Goal: Transaction & Acquisition: Purchase product/service

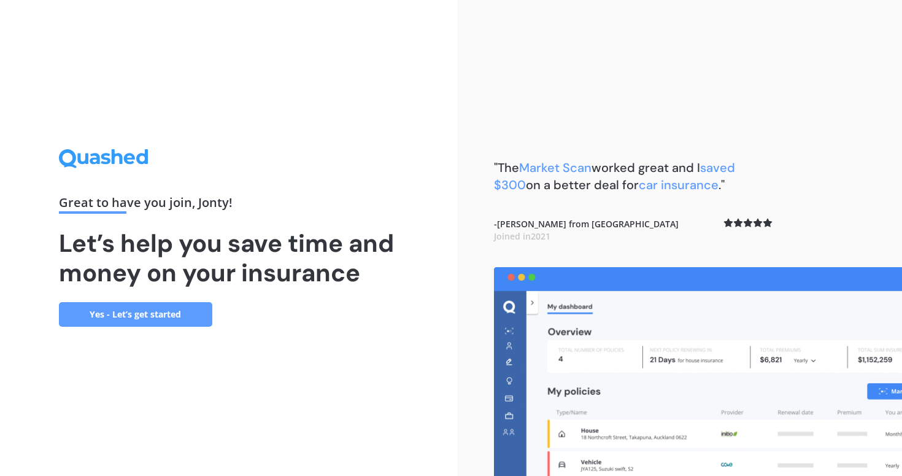
click at [152, 317] on link "Yes - Let’s get started" at bounding box center [135, 314] width 153 height 25
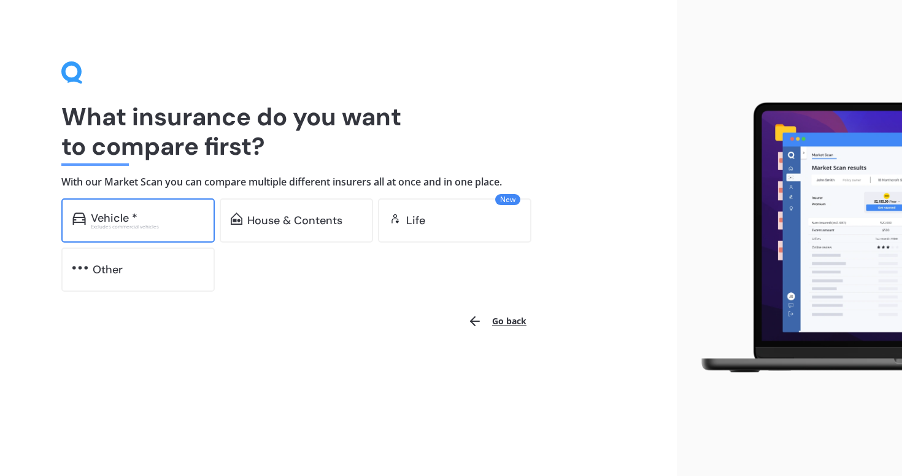
click at [148, 209] on div "Vehicle * Excludes commercial vehicles" at bounding box center [137, 220] width 153 height 44
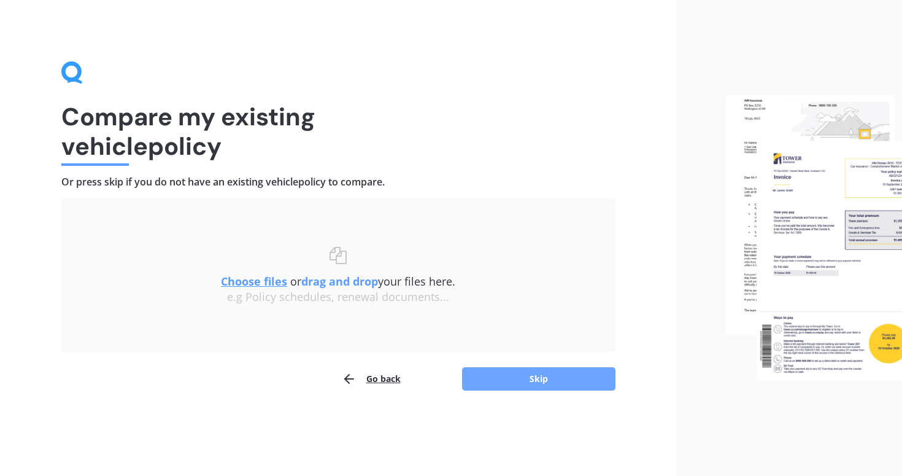
click at [476, 374] on button "Skip" at bounding box center [538, 378] width 153 height 23
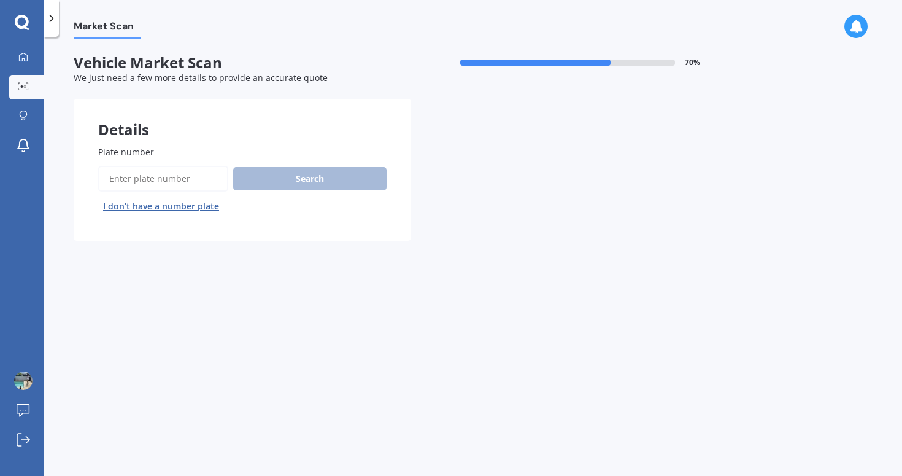
click at [146, 176] on input "Plate number" at bounding box center [163, 179] width 130 height 26
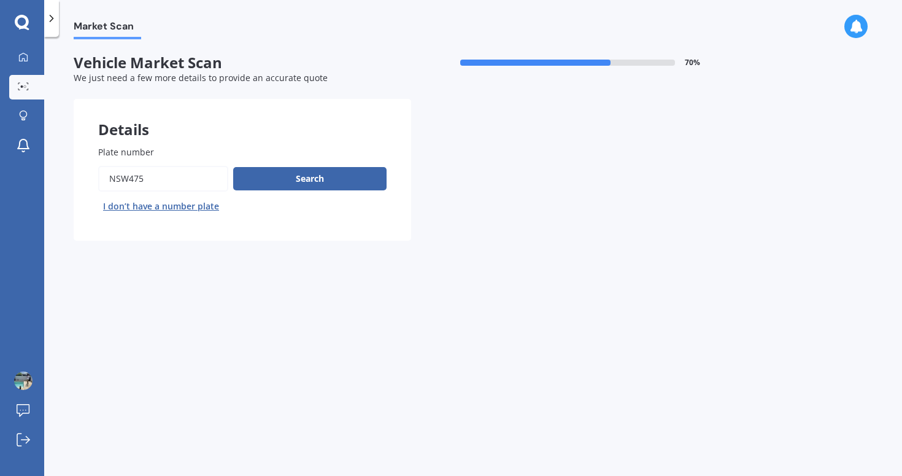
type input "nsw475"
click at [0, 0] on button "Next" at bounding box center [0, 0] width 0 height 0
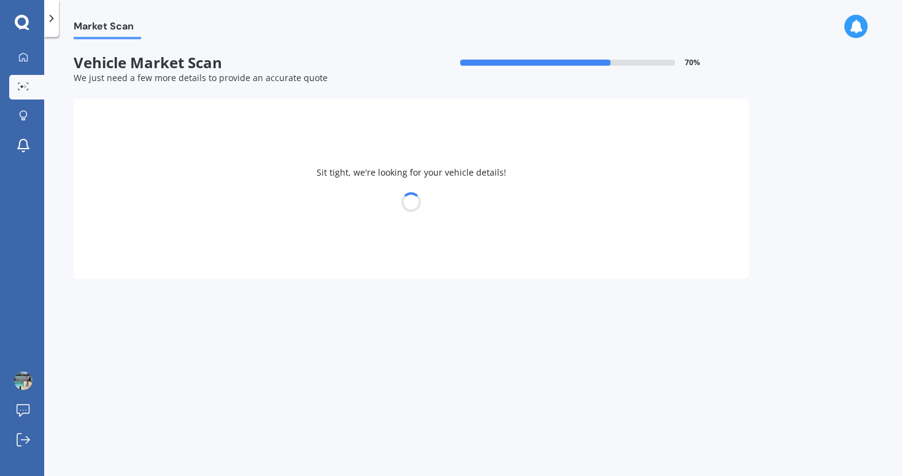
select select "SUBARU"
select select "IMPREZA"
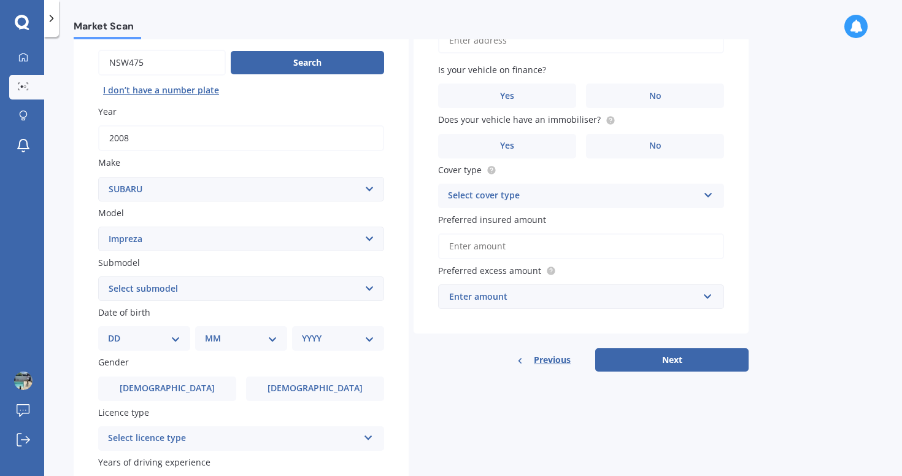
scroll to position [119, 0]
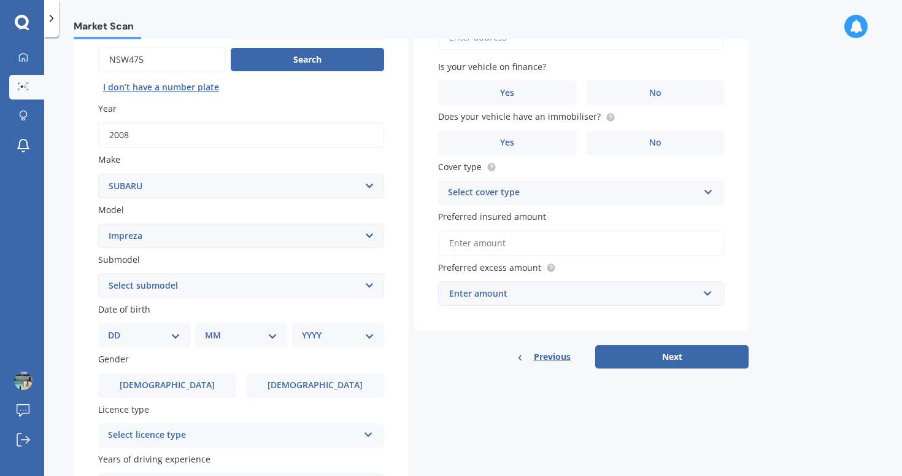
click at [100, 289] on select "Select submodel (All other turbo) 2.0i 2.0i Luxury 2.0i S Edition 2.0R 2.0R Spo…" at bounding box center [241, 285] width 286 height 25
select select "WRX STI (ALL OTHER)"
click at [98, 274] on select "Select submodel (All other turbo) 2.0i 2.0i Luxury 2.0i S Edition 2.0R 2.0R Spo…" at bounding box center [241, 285] width 286 height 25
click at [149, 336] on select "DD 01 02 03 04 05 06 07 08 09 10 11 12 13 14 15 16 17 18 19 20 21 22 23 24 25 2…" at bounding box center [144, 335] width 72 height 14
click at [118, 330] on select "DD 01 02 03 04 05 06 07 08 09 10 11 12 13 14 15 16 17 18 19 20 21 22 23 24 25 2…" at bounding box center [144, 335] width 72 height 14
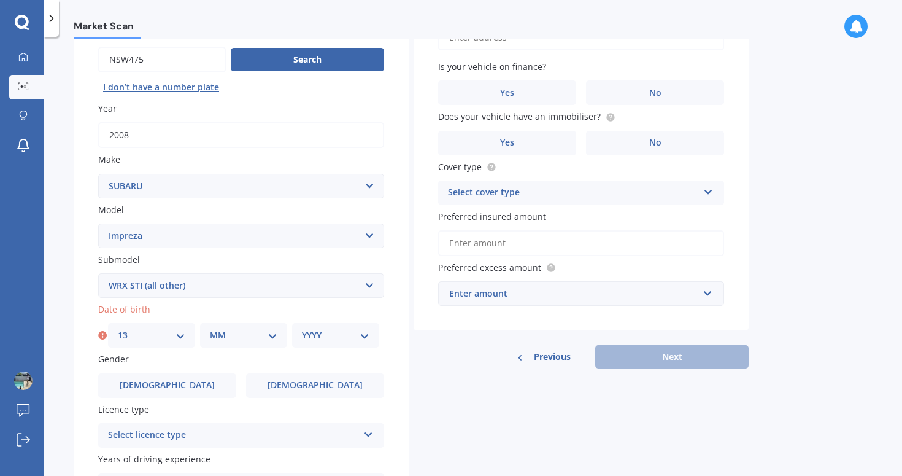
click at [171, 340] on select "DD 01 02 03 04 05 06 07 08 09 10 11 12 13 14 15 16 17 18 19 20 21 22 23 24 25 2…" at bounding box center [152, 335] width 68 height 14
select select "12"
click at [118, 330] on select "DD 01 02 03 04 05 06 07 08 09 10 11 12 13 14 15 16 17 18 19 20 21 22 23 24 25 2…" at bounding box center [152, 335] width 68 height 14
click at [228, 331] on select "MM 01 02 03 04 05 06 07 08 09 10 11 12" at bounding box center [244, 335] width 68 height 14
select select "02"
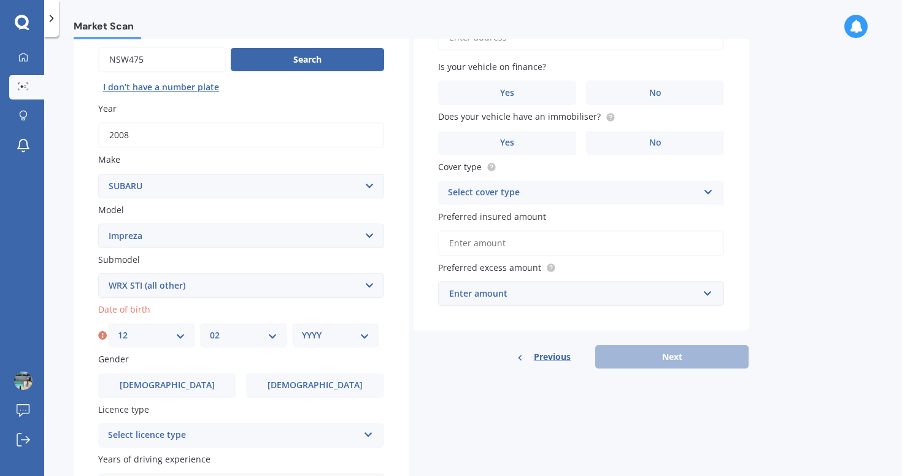
click at [210, 330] on select "MM 01 02 03 04 05 06 07 08 09 10 11 12" at bounding box center [244, 335] width 68 height 14
click at [336, 332] on select "YYYY 2025 2024 2023 2022 2021 2020 2019 2018 2017 2016 2015 2014 2013 2012 2011…" at bounding box center [336, 335] width 68 height 14
select select "2003"
click at [302, 330] on select "YYYY 2025 2024 2023 2022 2021 2020 2019 2018 2017 2016 2015 2014 2013 2012 2011…" at bounding box center [336, 335] width 68 height 14
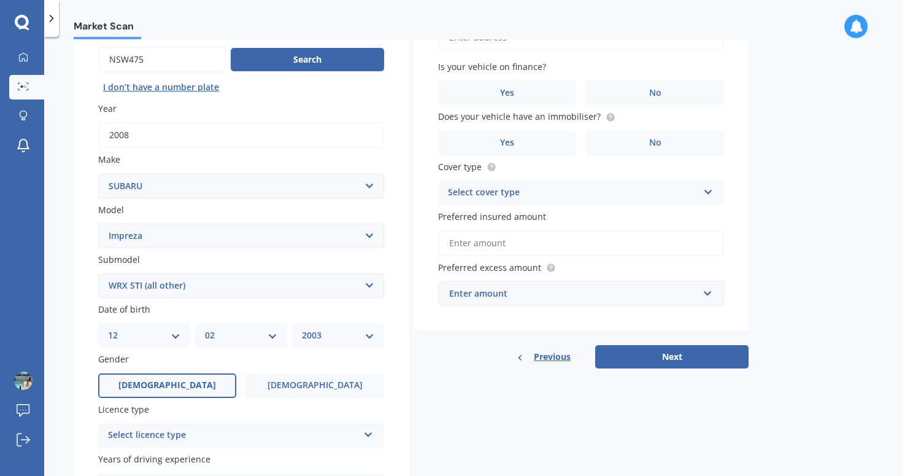
click at [154, 380] on label "Male" at bounding box center [167, 385] width 138 height 25
click at [0, 0] on input "Male" at bounding box center [0, 0] width 0 height 0
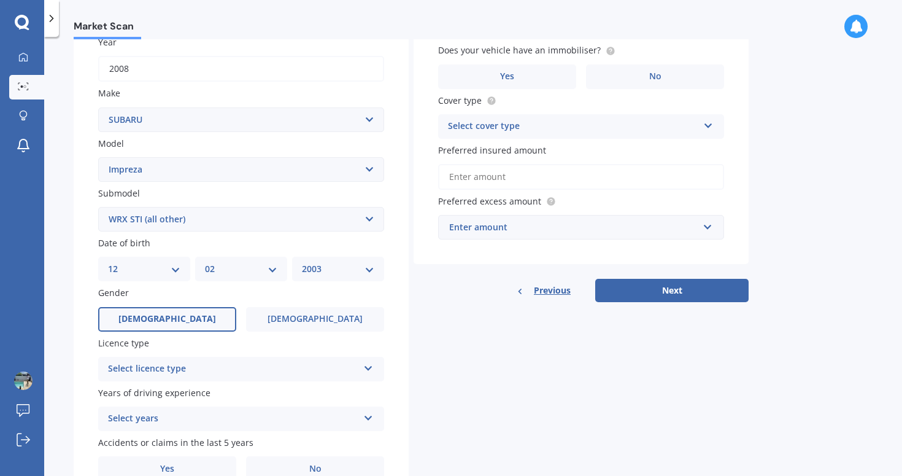
click at [159, 371] on div "Select licence type" at bounding box center [233, 369] width 250 height 15
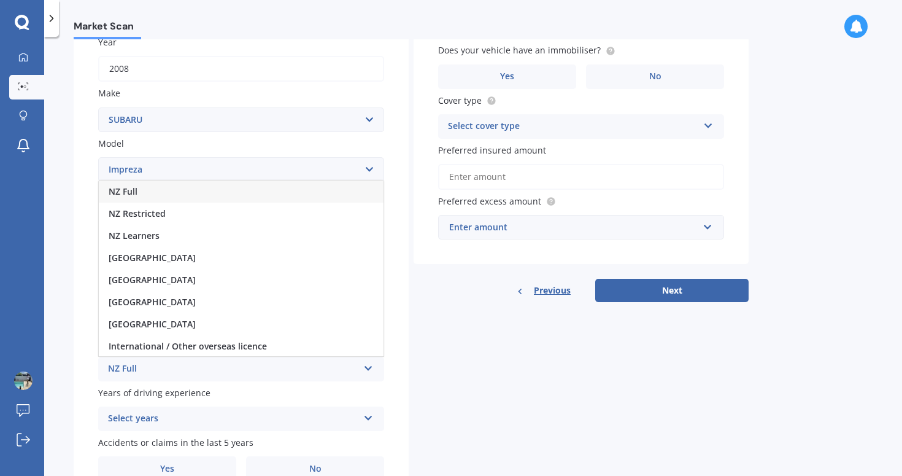
click at [160, 195] on div "NZ Full" at bounding box center [241, 191] width 285 height 22
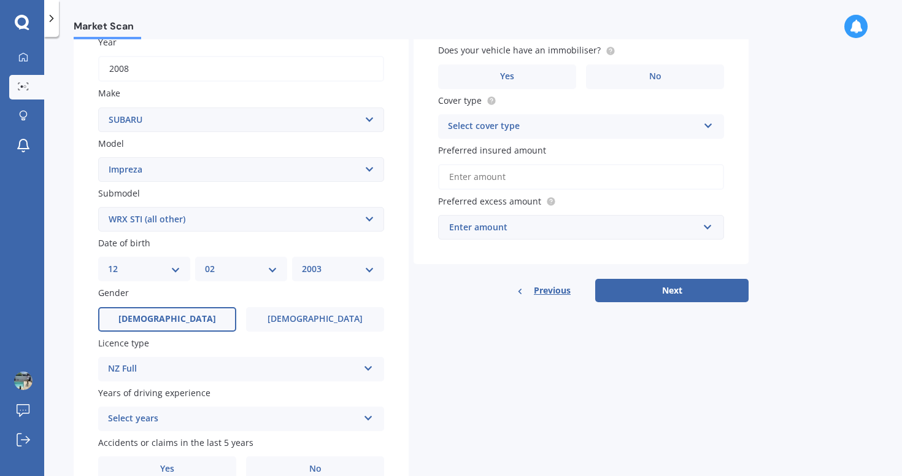
scroll to position [250, 0]
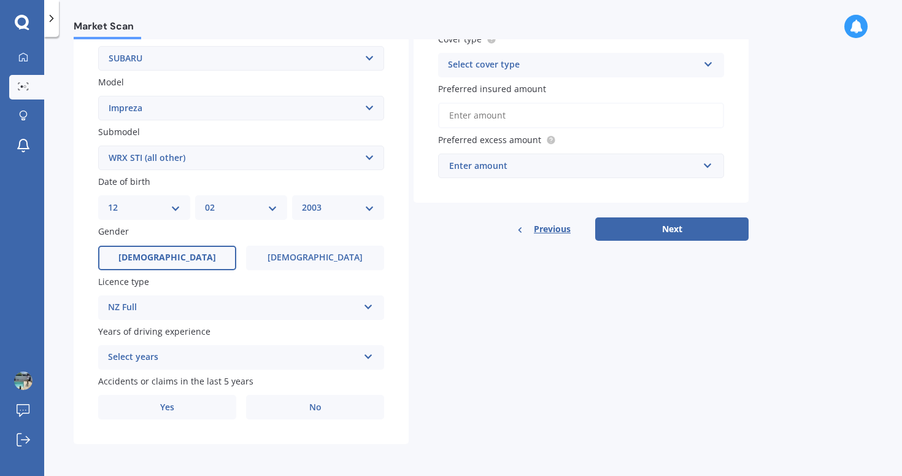
click at [139, 360] on div "Select years" at bounding box center [233, 357] width 250 height 15
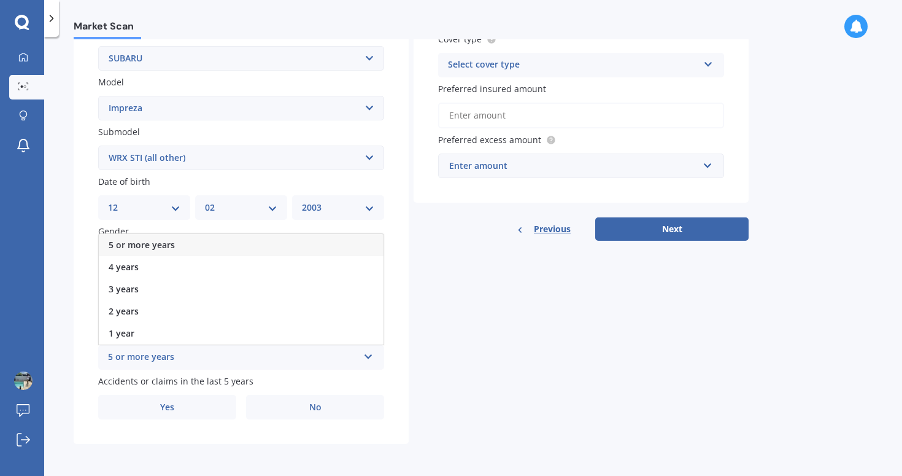
click at [140, 243] on span "5 or more years" at bounding box center [142, 245] width 66 height 12
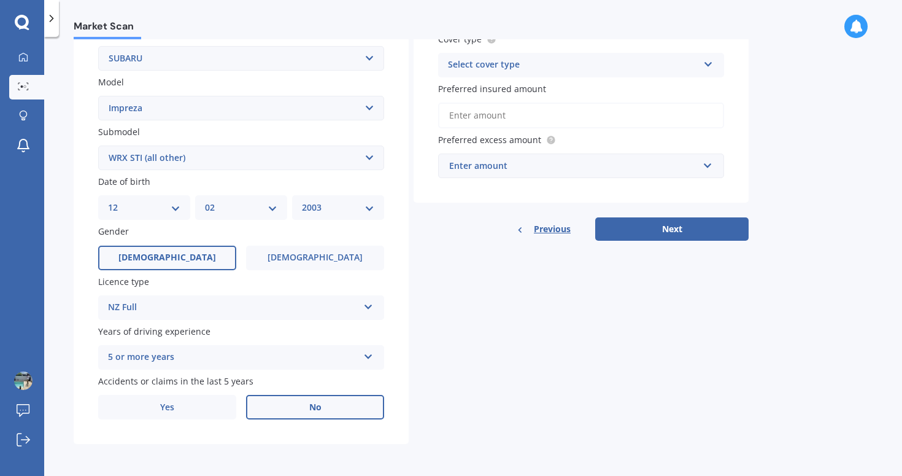
click at [275, 409] on label "No" at bounding box center [315, 407] width 138 height 25
click at [0, 0] on input "No" at bounding box center [0, 0] width 0 height 0
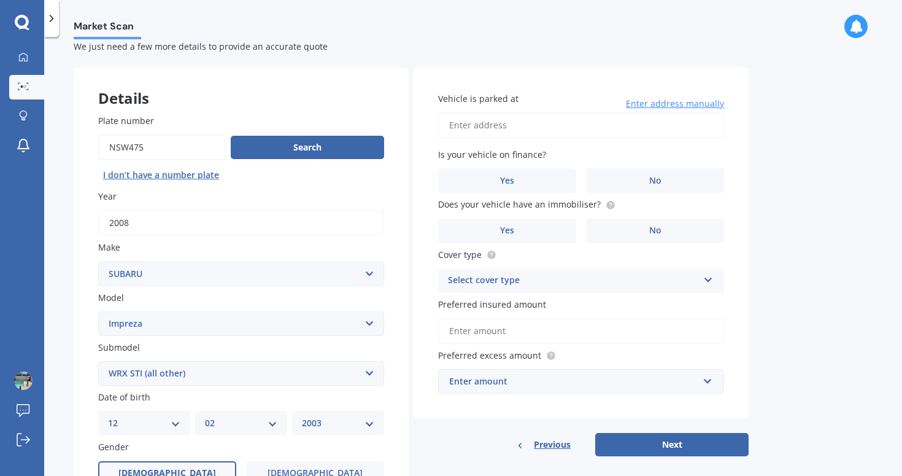
scroll to position [0, 0]
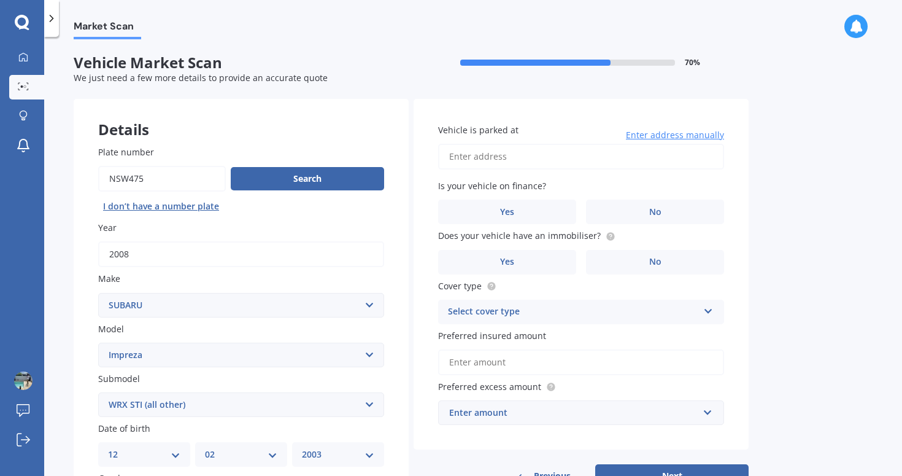
click at [500, 158] on input "Vehicle is parked at" at bounding box center [581, 157] width 286 height 26
type input "8 Lakebridge Place ParklandsChristchurch 8083"
click at [635, 209] on label "No" at bounding box center [655, 211] width 138 height 25
click at [0, 0] on input "No" at bounding box center [0, 0] width 0 height 0
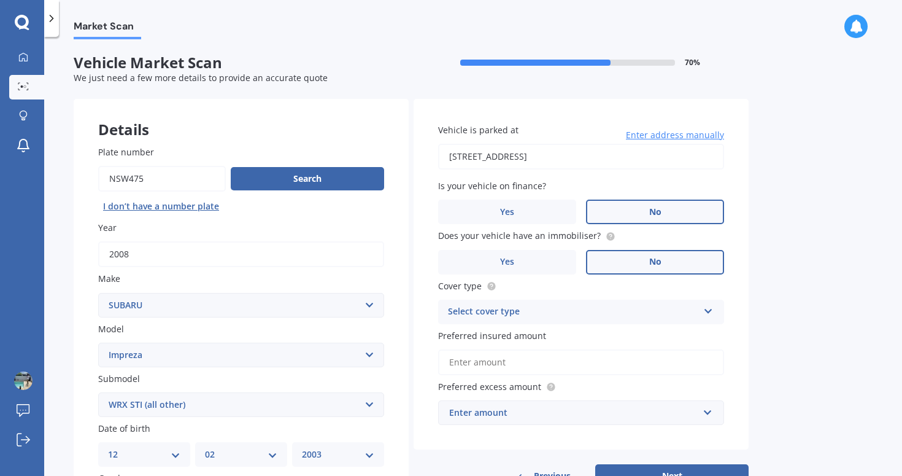
click at [623, 269] on label "No" at bounding box center [655, 262] width 138 height 25
click at [0, 0] on input "No" at bounding box center [0, 0] width 0 height 0
click at [587, 308] on div "Select cover type" at bounding box center [573, 311] width 250 height 15
click at [550, 343] on div "Comprehensive" at bounding box center [581, 336] width 285 height 22
click at [618, 360] on input "Preferred insured amount" at bounding box center [581, 362] width 286 height 26
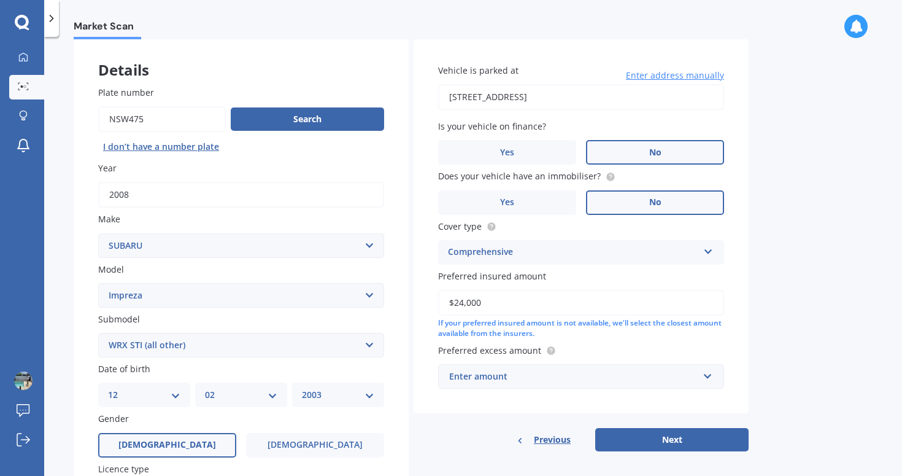
scroll to position [61, 0]
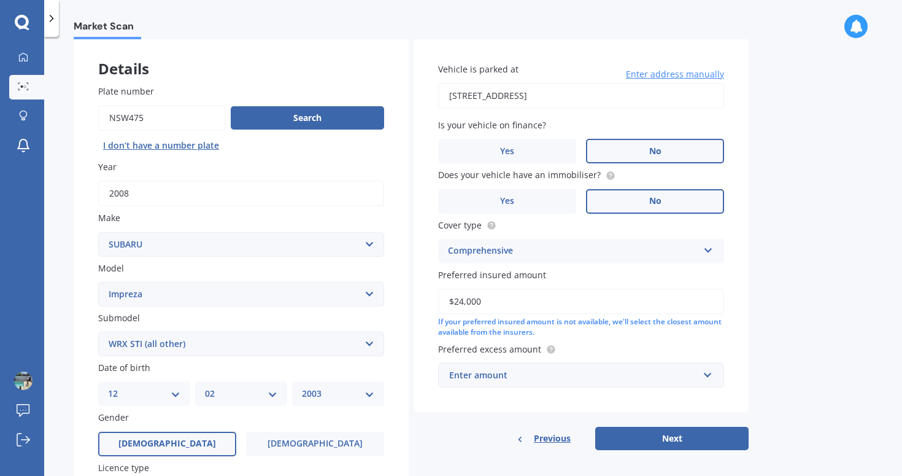
type input "$24,000"
click at [687, 371] on div "Enter amount" at bounding box center [573, 375] width 249 height 14
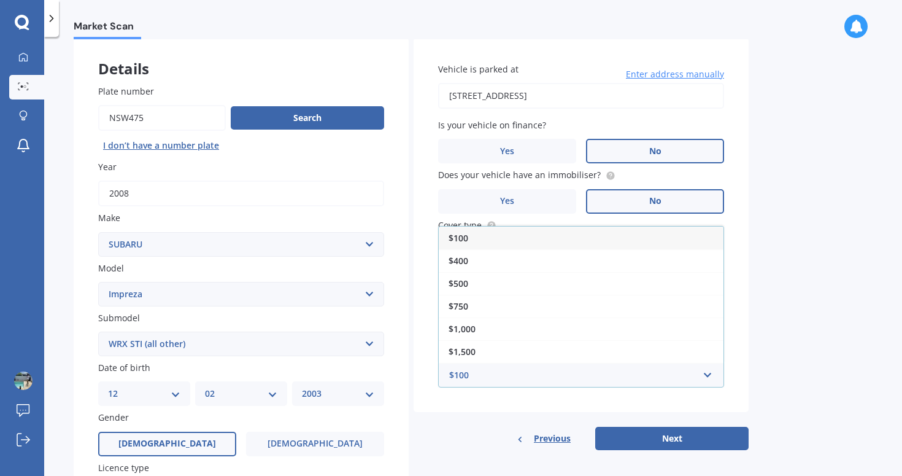
click at [813, 360] on div "Market Scan Vehicle Market Scan 70 % We just need a few more details to provide…" at bounding box center [473, 258] width 858 height 439
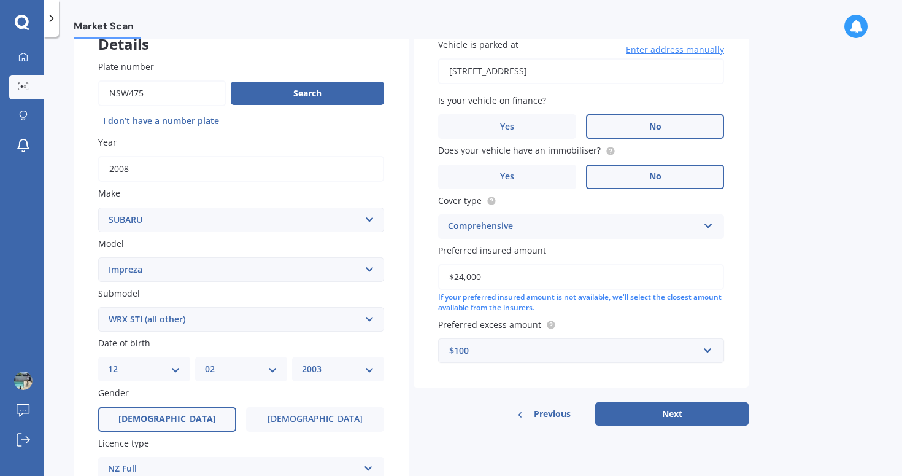
scroll to position [87, 0]
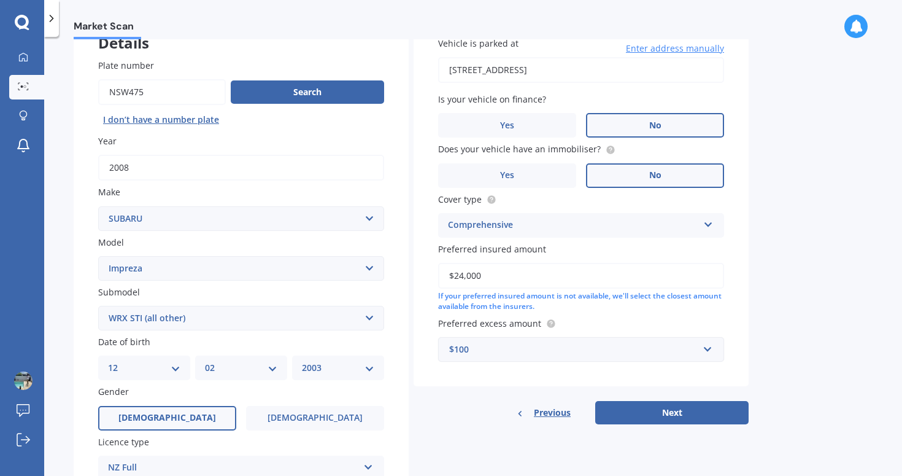
click at [667, 350] on div "$100" at bounding box center [573, 350] width 249 height 14
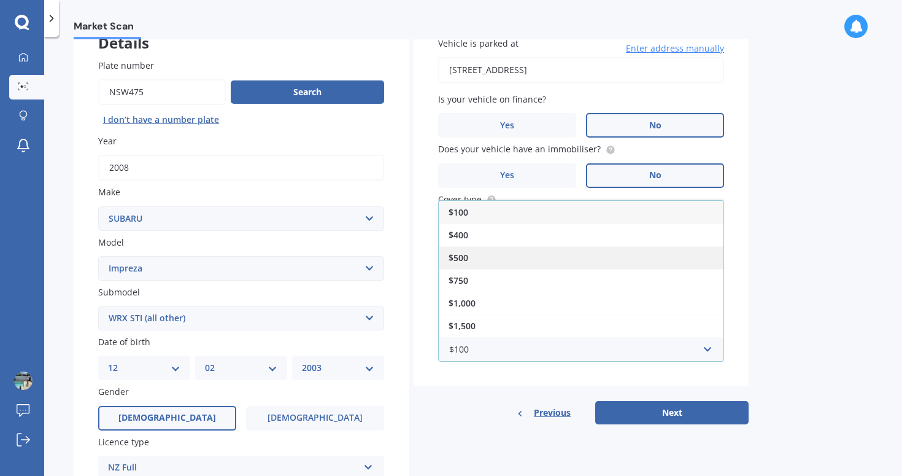
click at [530, 261] on div "$500" at bounding box center [581, 257] width 285 height 23
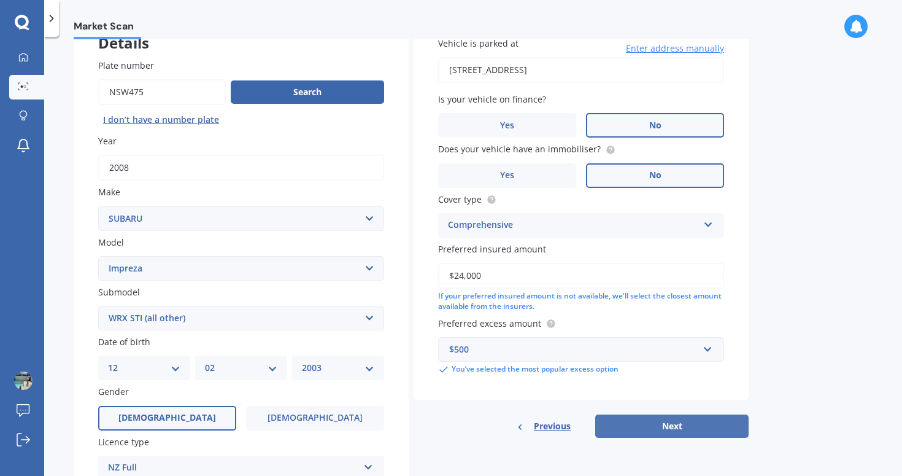
click at [672, 425] on button "Next" at bounding box center [671, 425] width 153 height 23
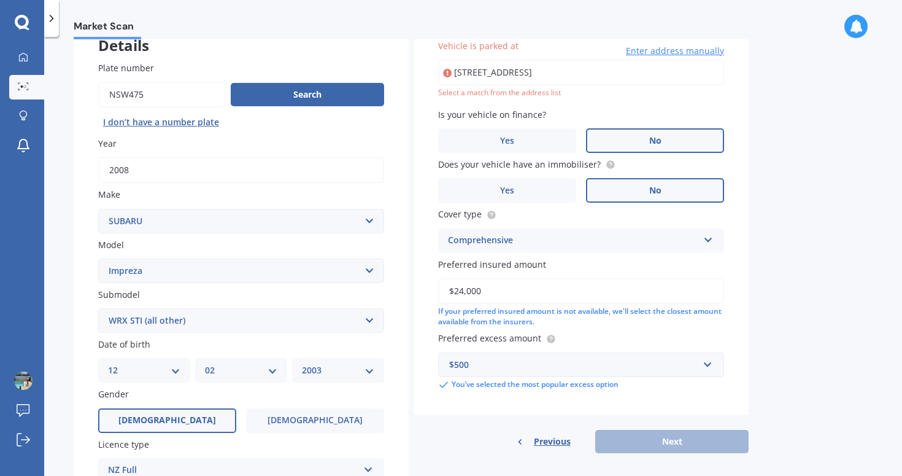
type input "8 Lakebridge Place, Parklands, Christchurch 8083"
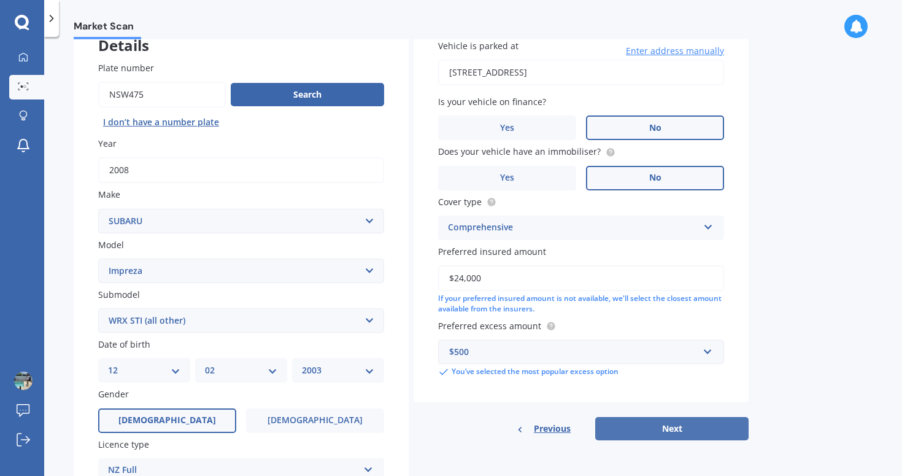
click at [644, 425] on button "Next" at bounding box center [671, 428] width 153 height 23
select select "12"
select select "02"
select select "2003"
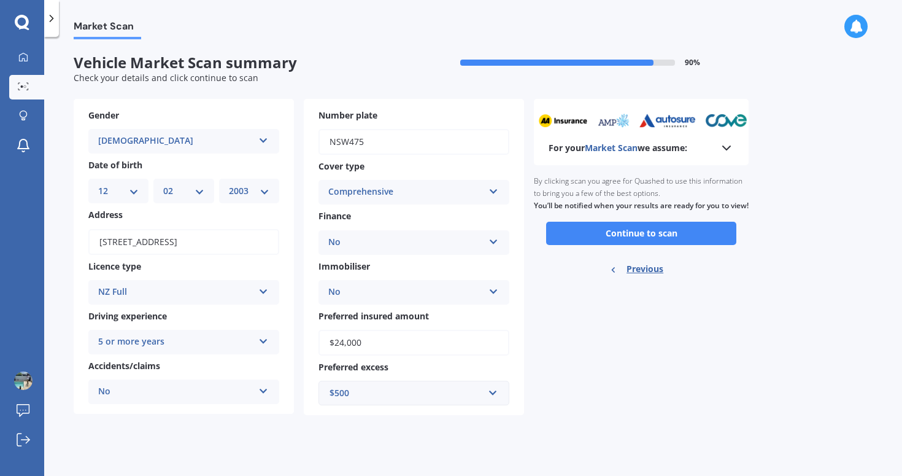
scroll to position [0, 0]
click at [614, 245] on button "Continue to scan" at bounding box center [641, 233] width 190 height 23
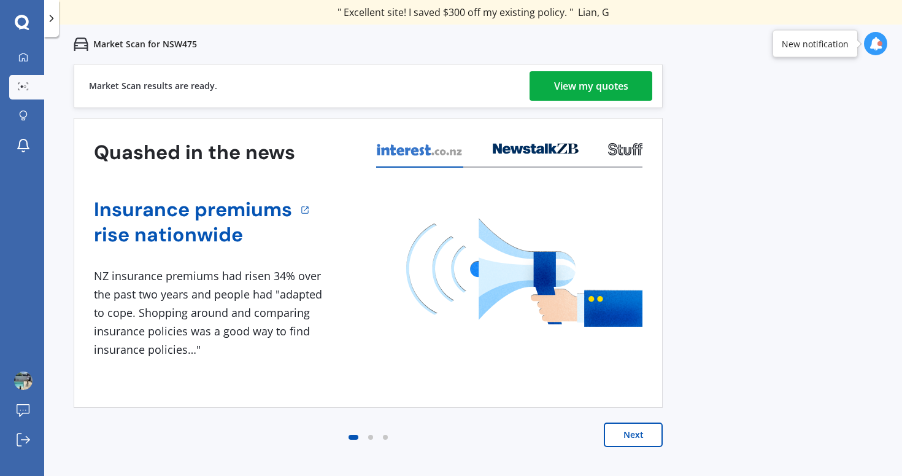
click at [610, 82] on div "View my quotes" at bounding box center [591, 85] width 74 height 29
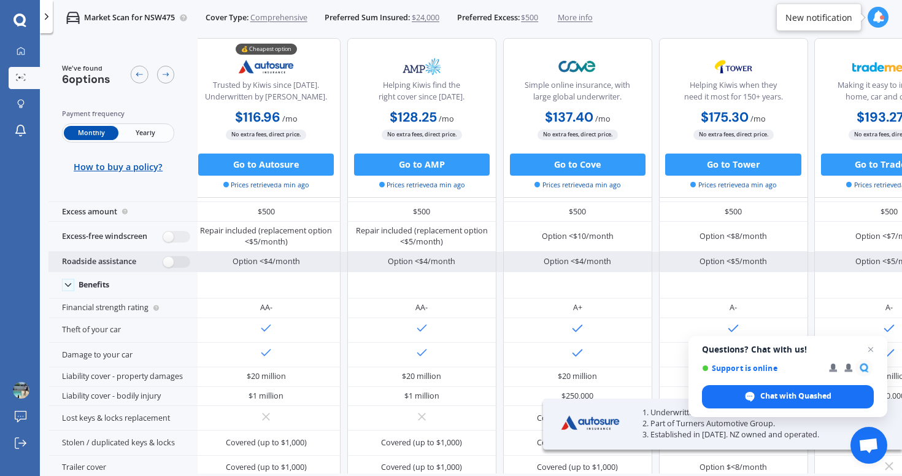
scroll to position [0, 7]
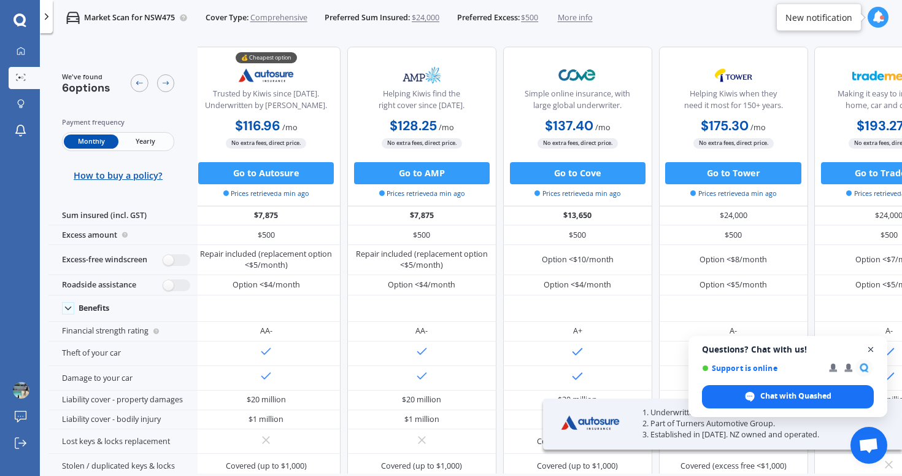
click at [870, 350] on span "Close chat" at bounding box center [871, 349] width 15 height 15
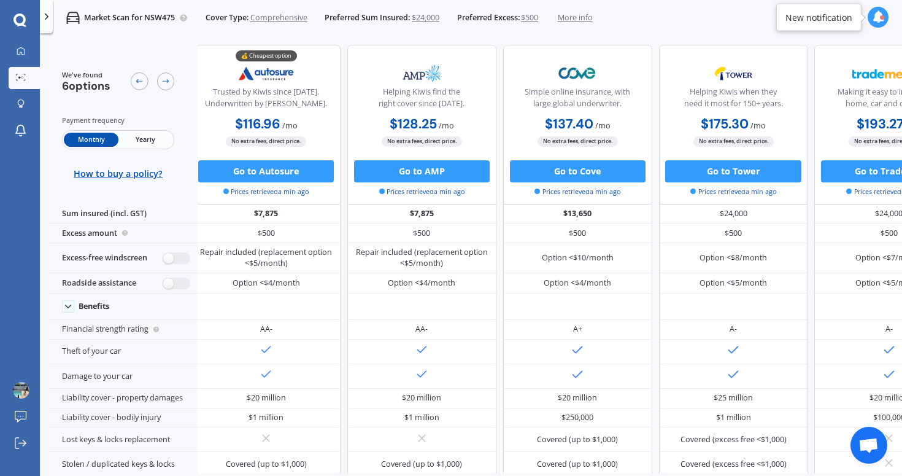
scroll to position [2, 0]
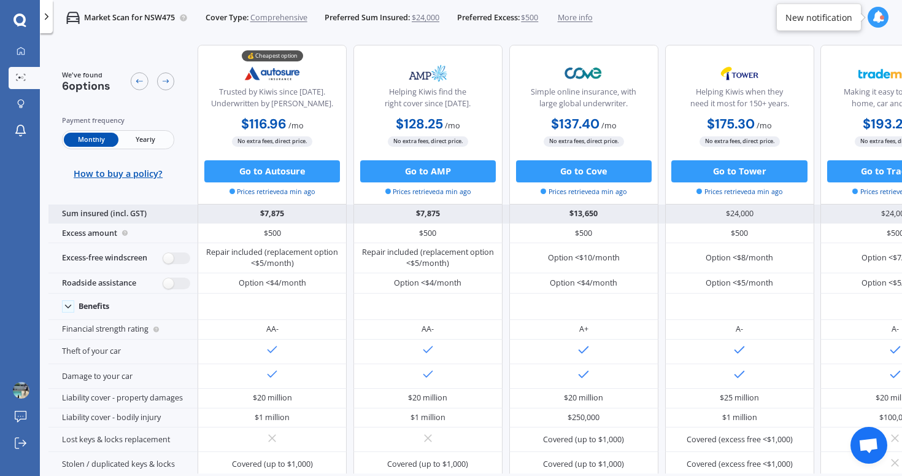
click at [134, 217] on div "Sum insured (incl. GST)" at bounding box center [122, 214] width 149 height 20
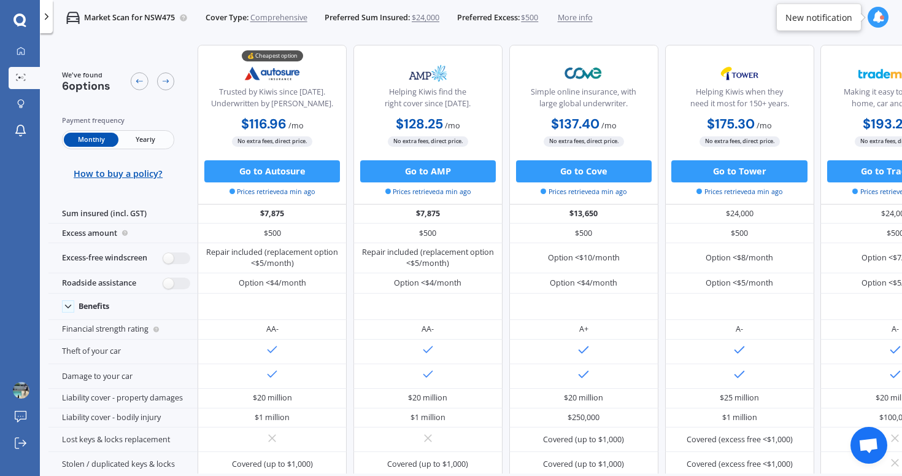
click at [140, 142] on span "Yearly" at bounding box center [145, 140] width 54 height 14
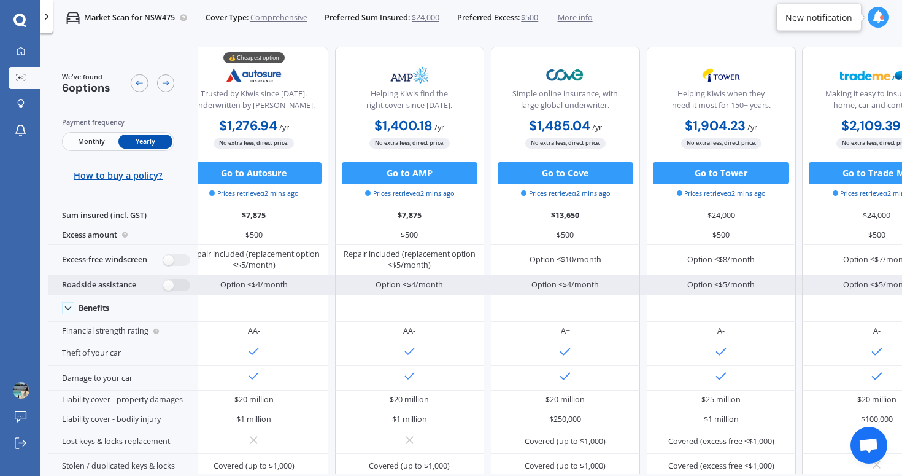
scroll to position [0, 0]
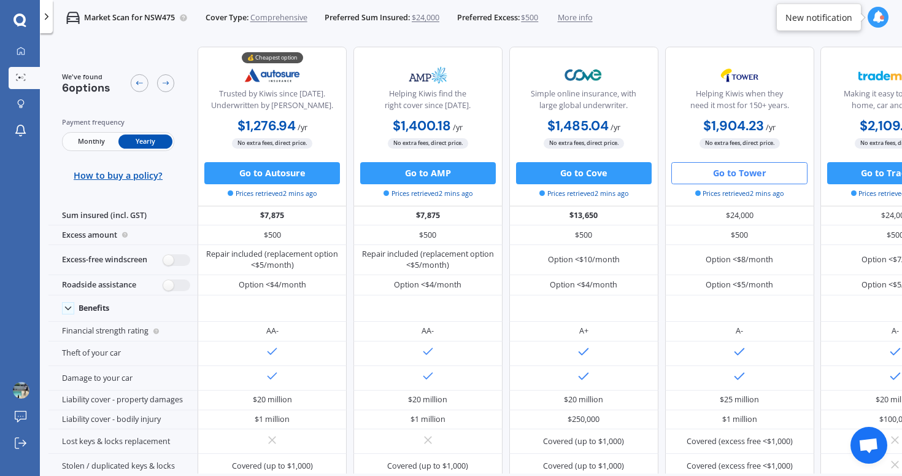
click at [722, 179] on button "Go to Tower" at bounding box center [740, 173] width 136 height 22
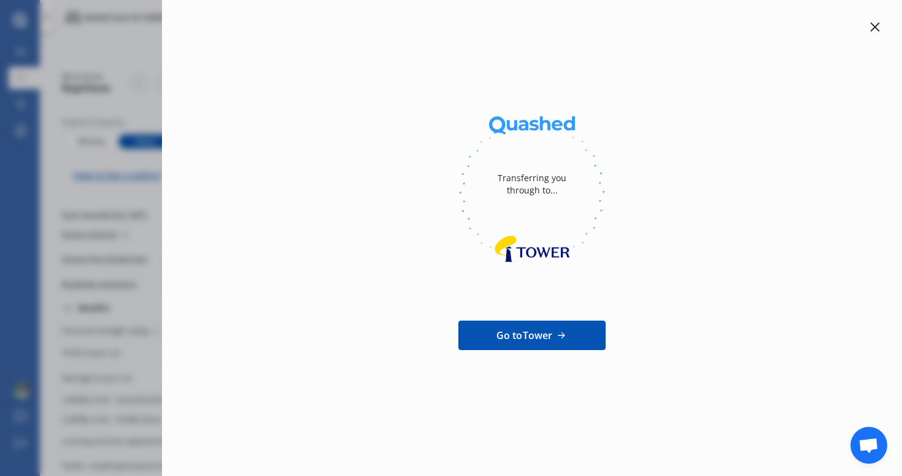
click at [870, 31] on icon at bounding box center [875, 27] width 10 height 10
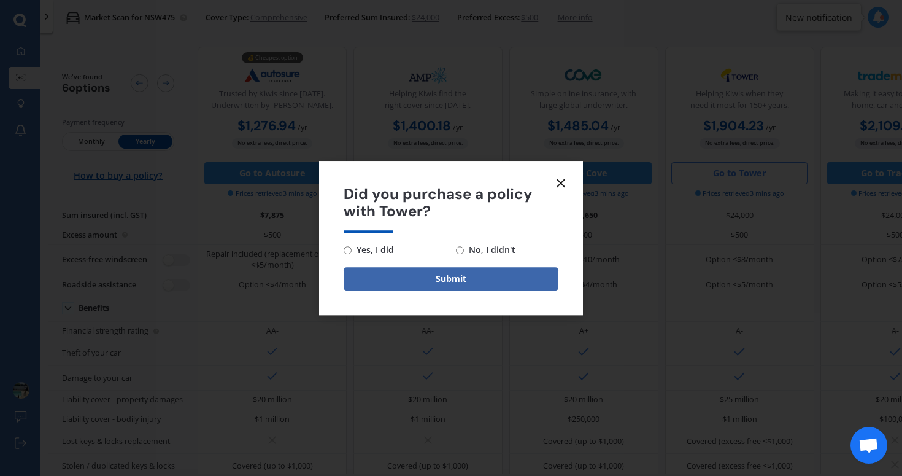
click at [467, 247] on span "No, I didn't" at bounding box center [490, 249] width 52 height 15
click at [464, 247] on input "No, I didn't" at bounding box center [460, 250] width 8 height 8
radio input "true"
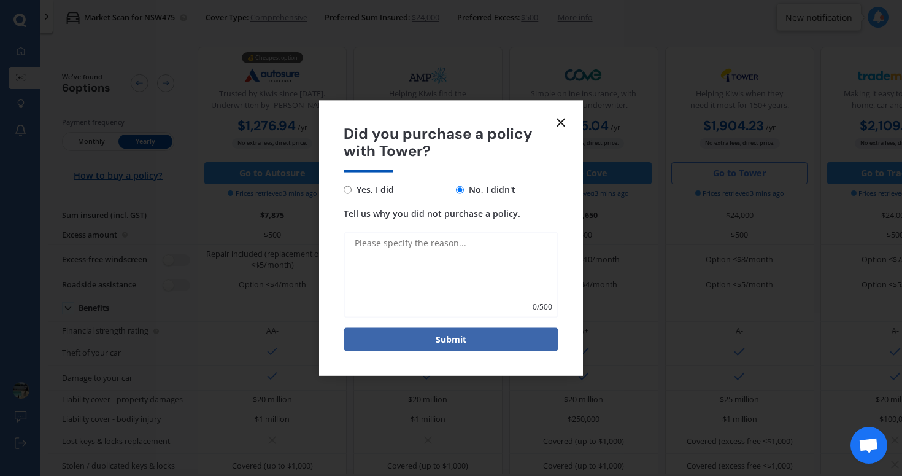
click at [434, 276] on textarea "Tell us why you did not purchase a policy." at bounding box center [451, 275] width 215 height 86
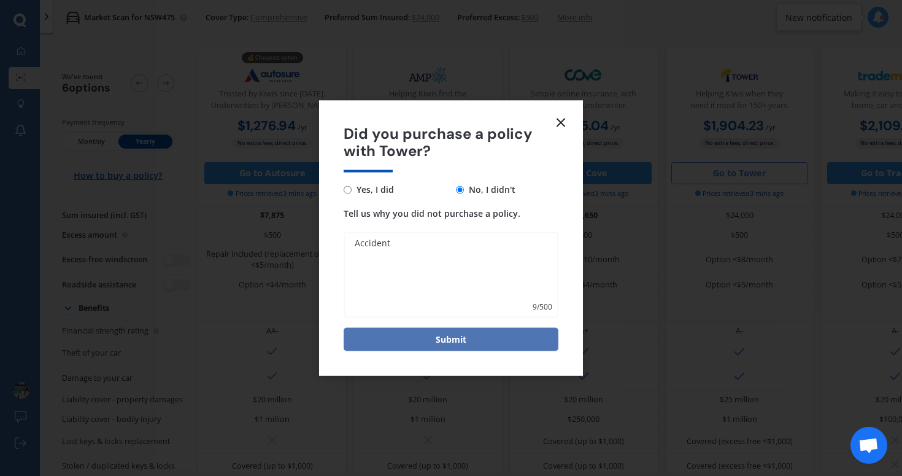
type textarea "Accident"
click at [420, 331] on button "Submit" at bounding box center [451, 339] width 215 height 23
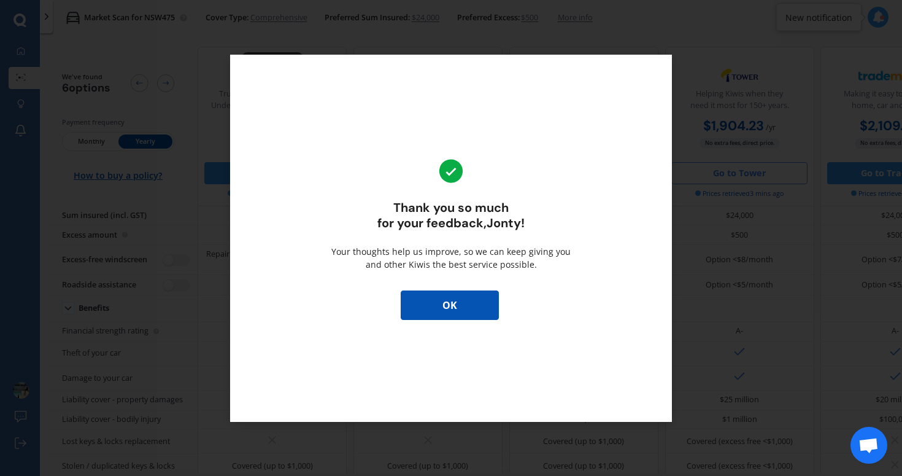
click at [429, 298] on button "OK" at bounding box center [450, 304] width 98 height 29
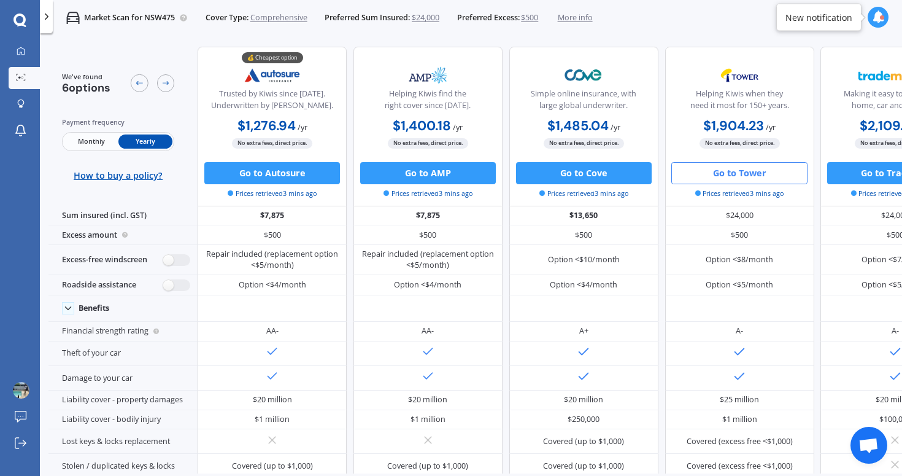
click at [107, 146] on span "Monthly" at bounding box center [91, 141] width 54 height 14
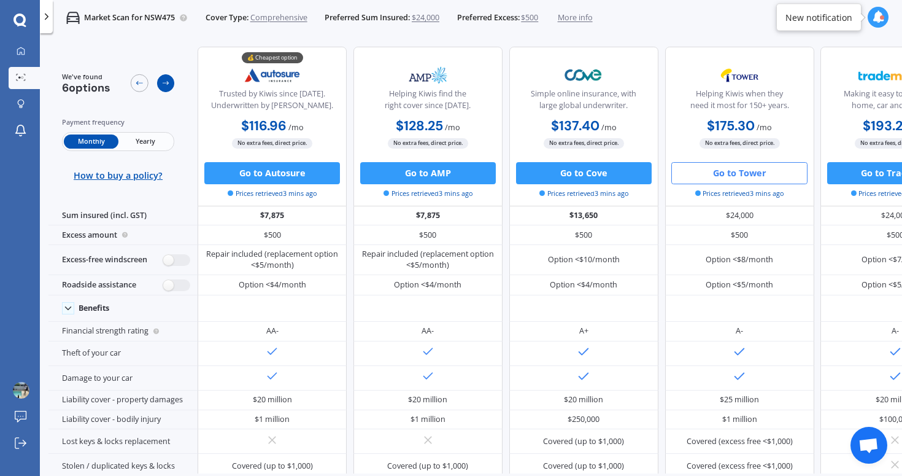
click at [161, 85] on icon at bounding box center [165, 83] width 9 height 9
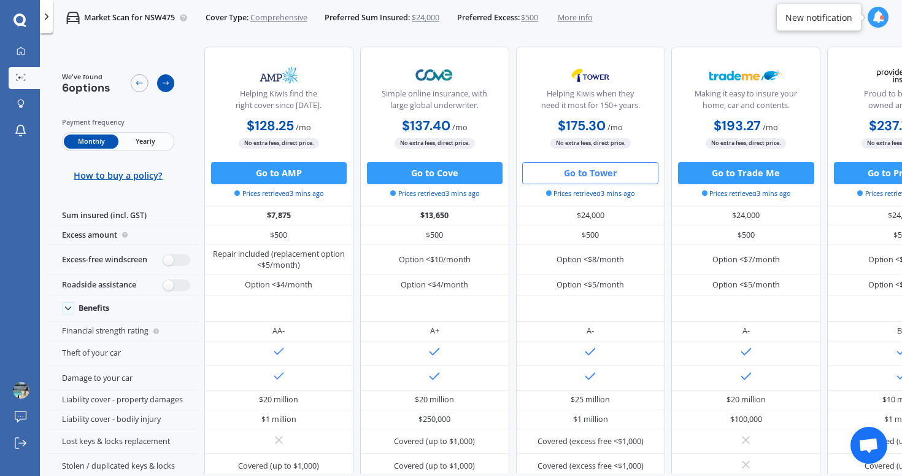
click at [161, 85] on icon at bounding box center [165, 83] width 9 height 9
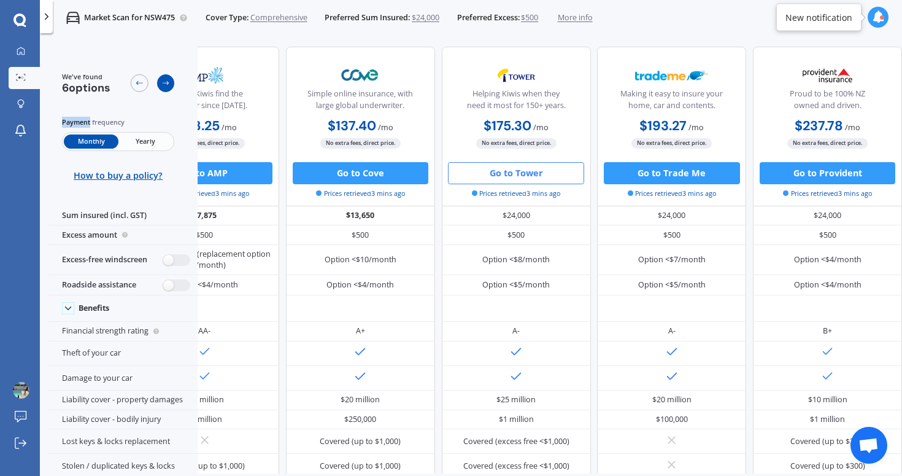
click at [161, 85] on icon at bounding box center [165, 83] width 9 height 9
click at [132, 87] on div at bounding box center [140, 83] width 18 height 18
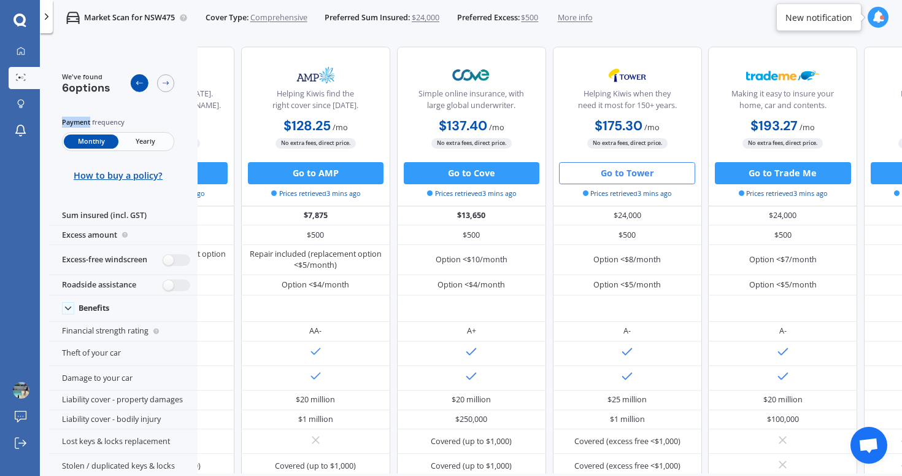
click at [132, 87] on div at bounding box center [140, 83] width 18 height 18
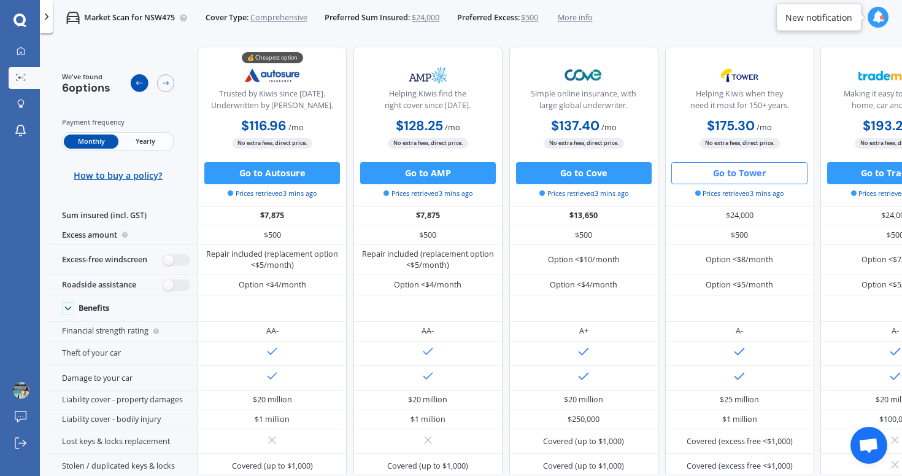
click at [132, 87] on div at bounding box center [140, 83] width 18 height 18
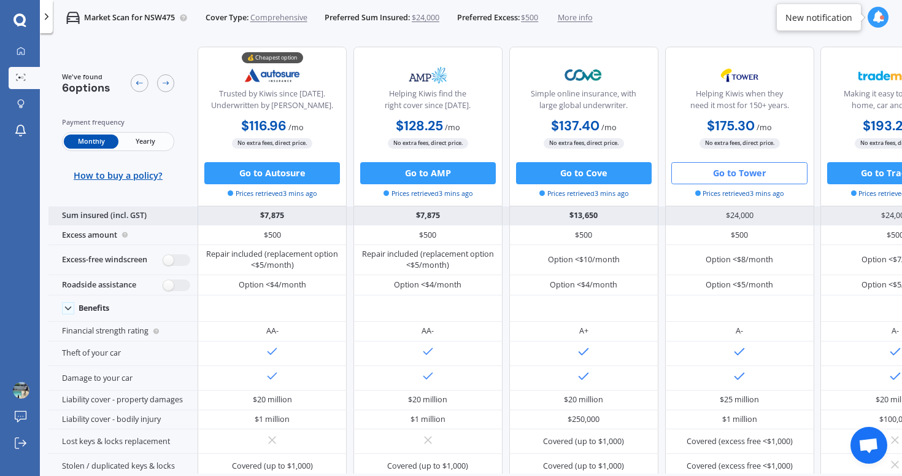
click at [424, 206] on div "$7,875" at bounding box center [428, 216] width 149 height 20
click at [425, 212] on div "$7,875" at bounding box center [428, 216] width 149 height 20
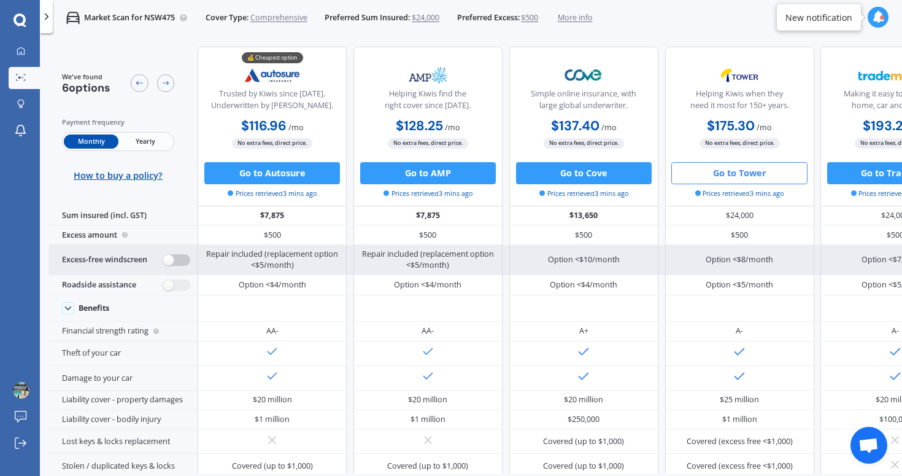
click at [171, 256] on label at bounding box center [176, 260] width 27 height 12
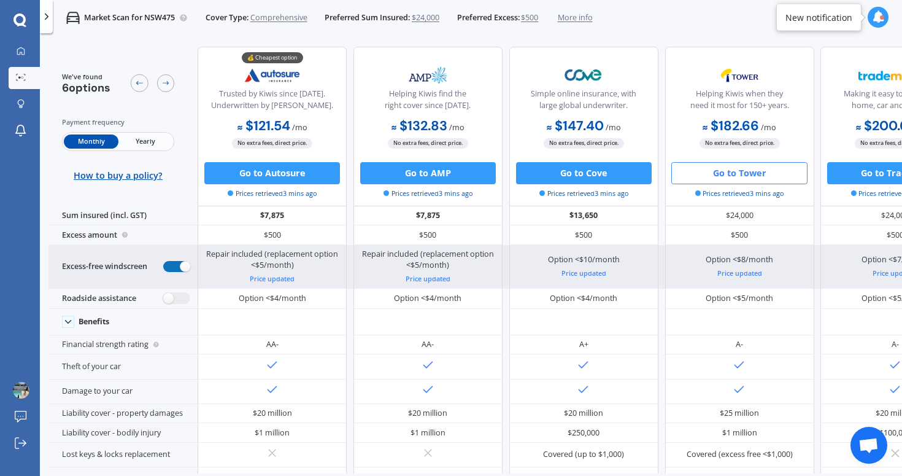
click at [169, 268] on label at bounding box center [176, 267] width 27 height 12
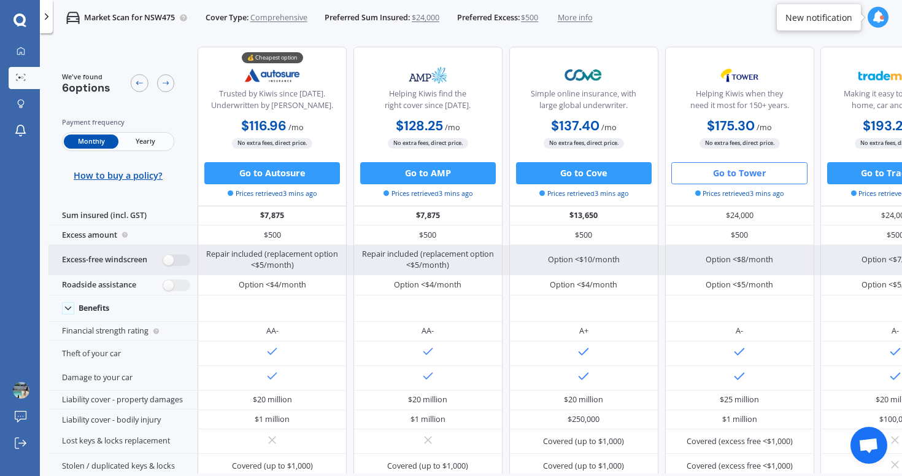
click at [169, 268] on div "Excess-free windscreen" at bounding box center [122, 260] width 149 height 31
click at [172, 261] on label at bounding box center [176, 260] width 27 height 12
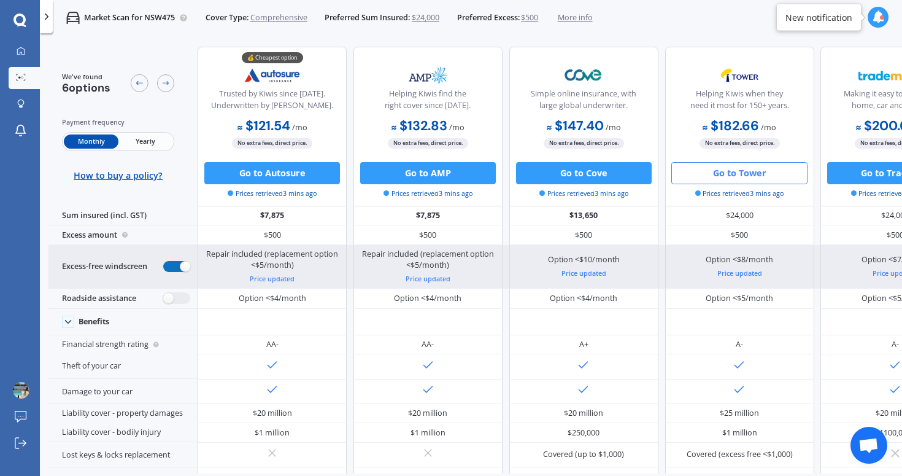
click at [172, 261] on label at bounding box center [176, 267] width 27 height 12
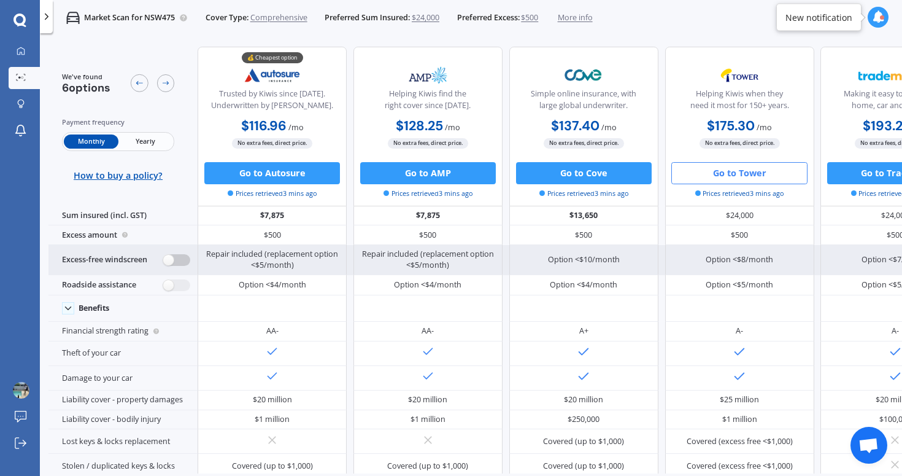
click at [172, 261] on label at bounding box center [176, 260] width 27 height 12
radio input "true"
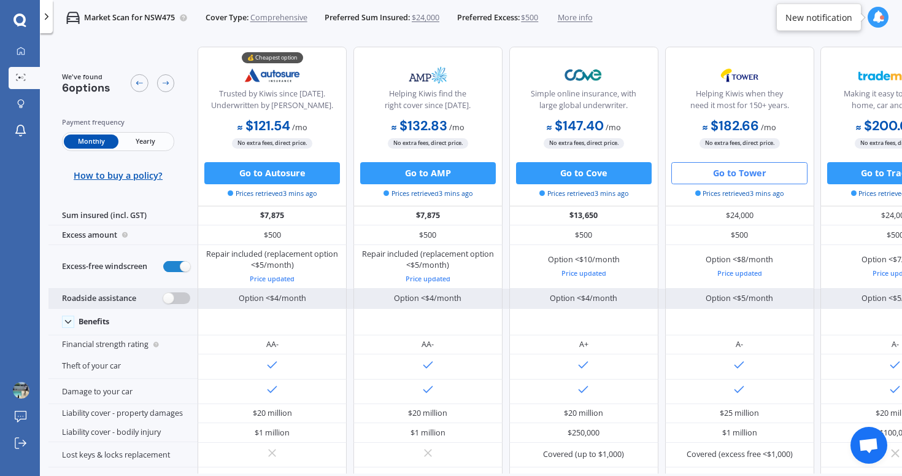
click at [171, 297] on label at bounding box center [176, 298] width 27 height 12
radio input "true"
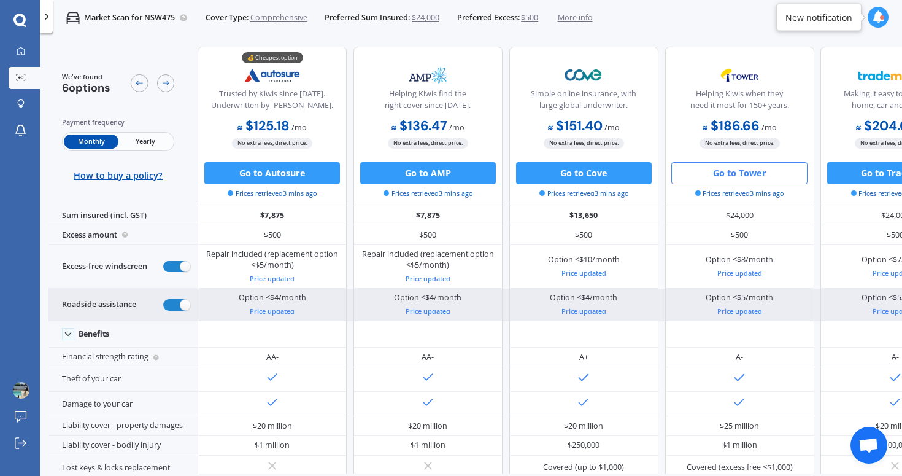
click at [171, 297] on div "Roadside assistance" at bounding box center [122, 305] width 149 height 33
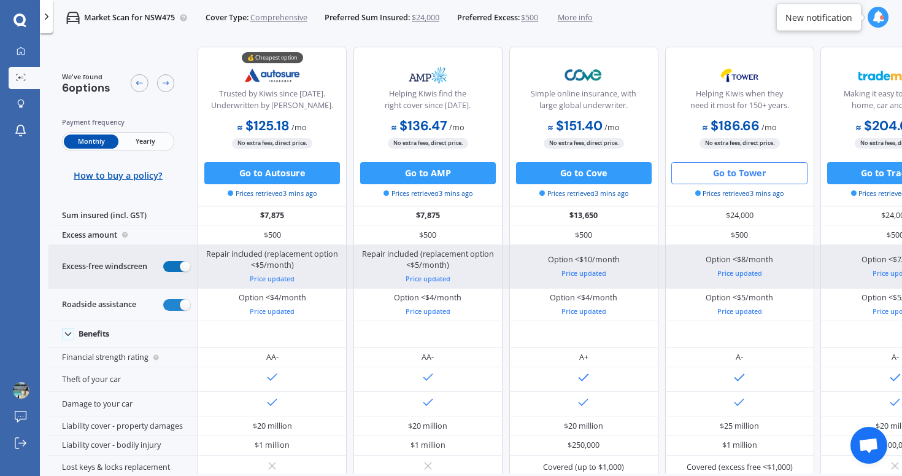
click at [175, 265] on label at bounding box center [176, 267] width 27 height 12
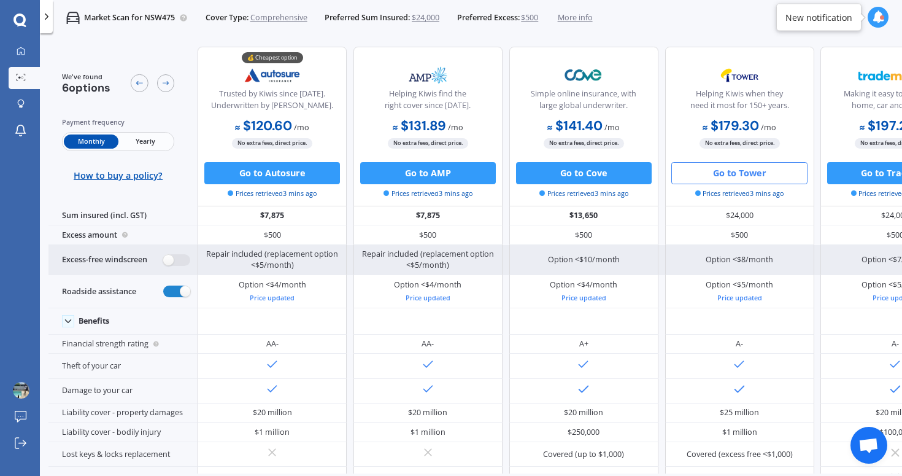
click at [175, 265] on div "Excess-free windscreen" at bounding box center [122, 260] width 149 height 31
click at [175, 258] on label at bounding box center [176, 260] width 27 height 12
radio input "true"
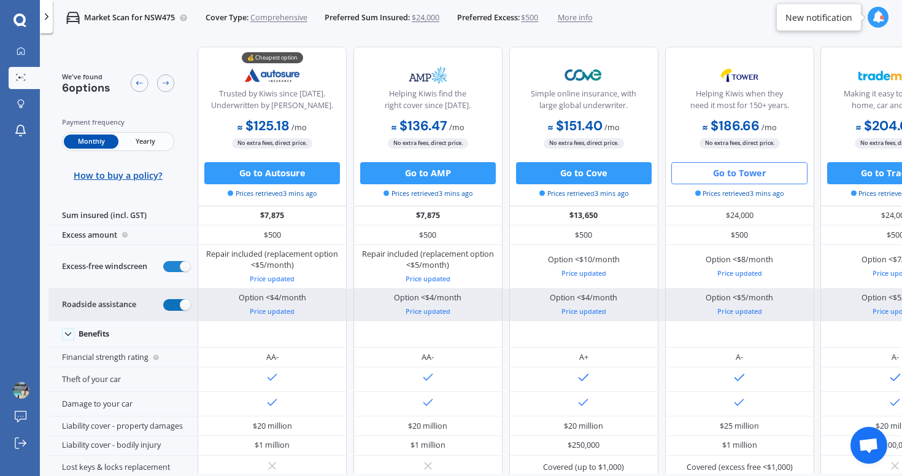
click at [175, 302] on label at bounding box center [176, 305] width 27 height 12
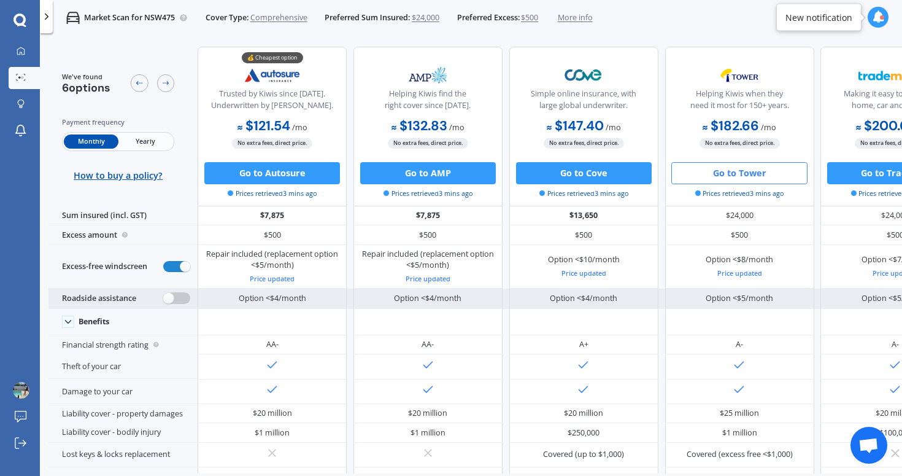
click at [175, 302] on label at bounding box center [176, 298] width 27 height 12
radio input "true"
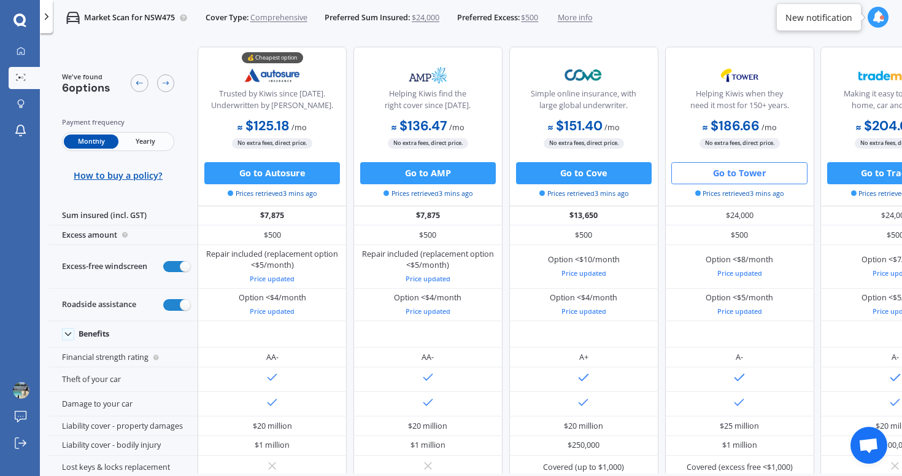
click at [720, 106] on div "Helping Kiwis when they need it most for 150+ years." at bounding box center [740, 102] width 130 height 28
